Goal: Find specific fact

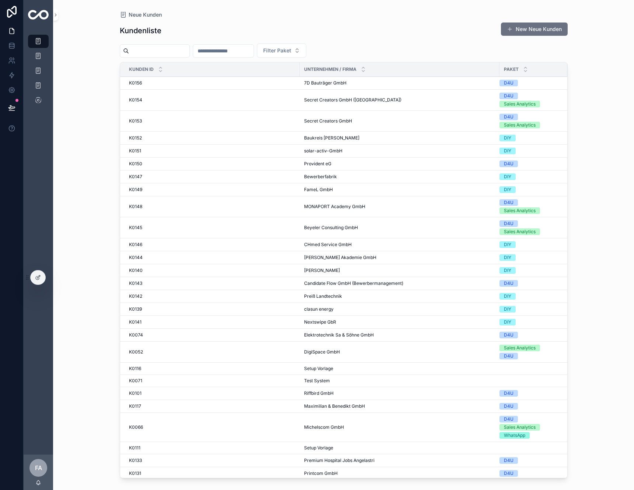
click at [181, 99] on div "K0154 K0154" at bounding box center [212, 100] width 166 height 6
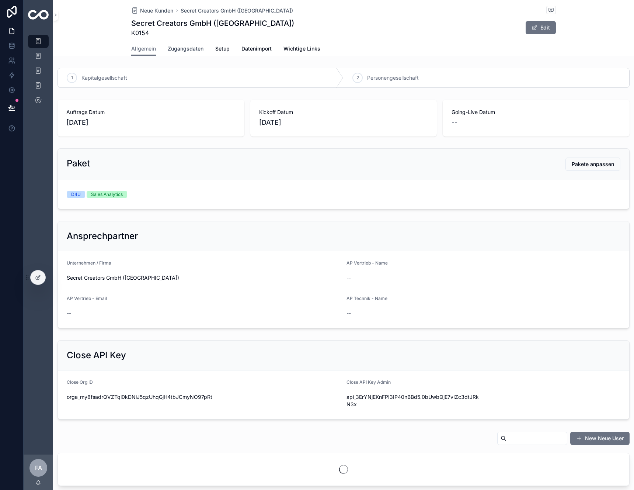
click at [182, 46] on span "Zugangsdaten" at bounding box center [186, 48] width 36 height 7
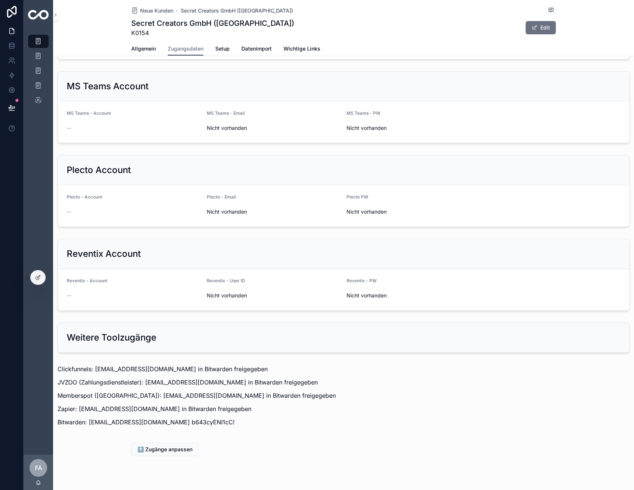
scroll to position [613, 0]
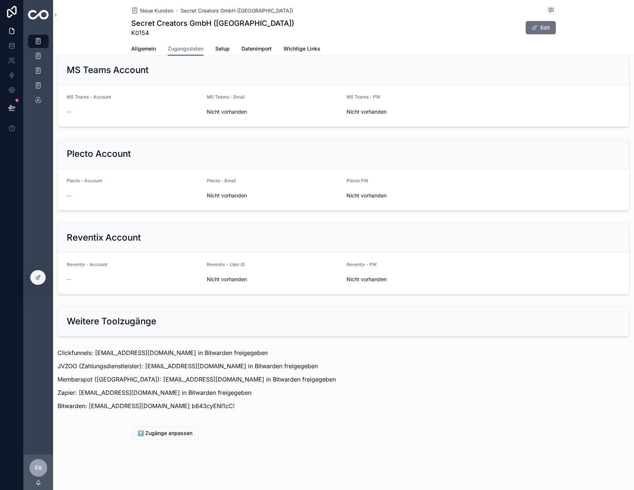
click at [267, 369] on p "JVZOO (Zahlungsdienstleister): [EMAIL_ADDRESS][DOMAIN_NAME] in Bitwarden freige…" at bounding box center [344, 365] width 572 height 9
drag, startPoint x: 190, startPoint y: 410, endPoint x: 148, endPoint y: 405, distance: 42.3
click at [148, 405] on div "Clickfunnels: [EMAIL_ADDRESS][DOMAIN_NAME] in Bitwarden freigegeben JVZOO (Zahl…" at bounding box center [343, 381] width 581 height 72
copy p "b643cyENI1cC!"
